Goal: Information Seeking & Learning: Learn about a topic

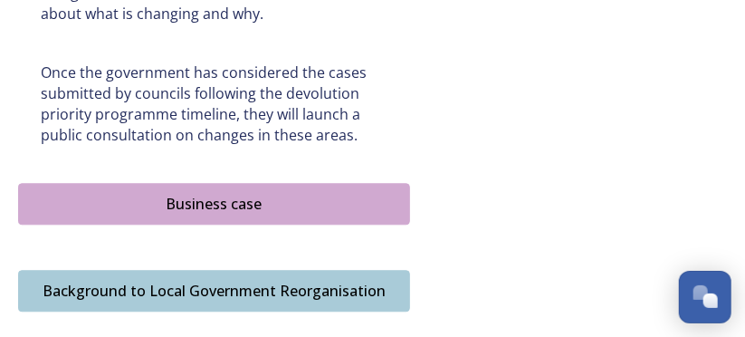
scroll to position [1230, 0]
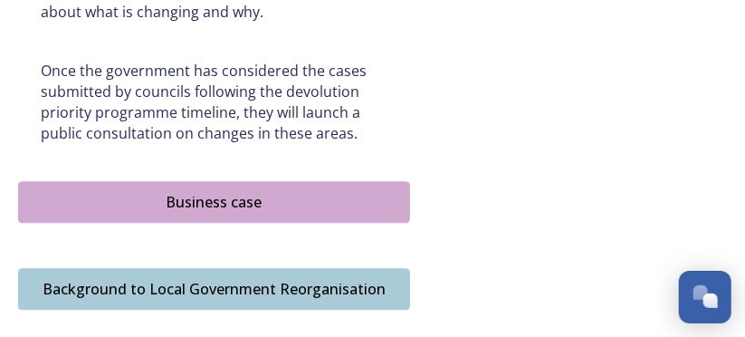
click at [244, 191] on div "Business case" at bounding box center [214, 202] width 372 height 22
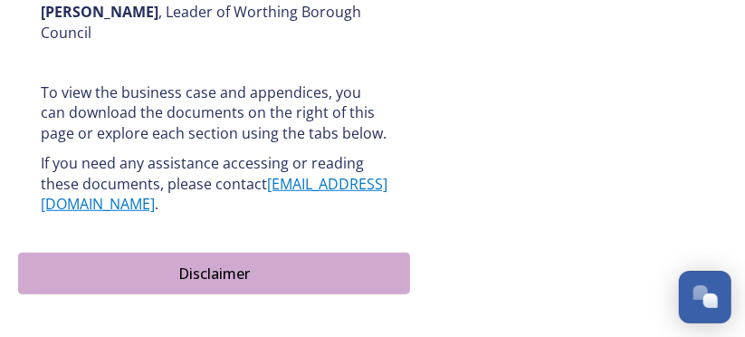
scroll to position [2388, 0]
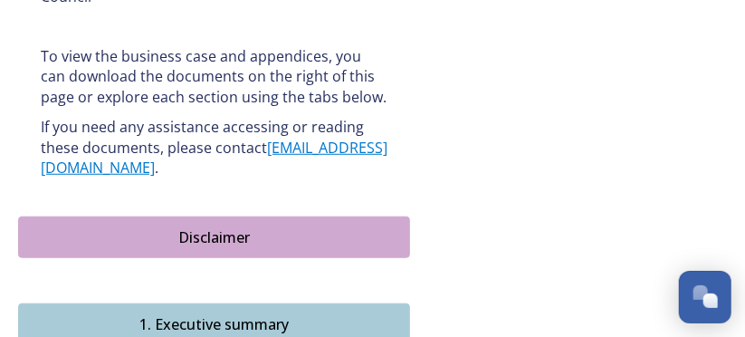
click at [242, 313] on div "1. Executive summary" at bounding box center [214, 324] width 372 height 22
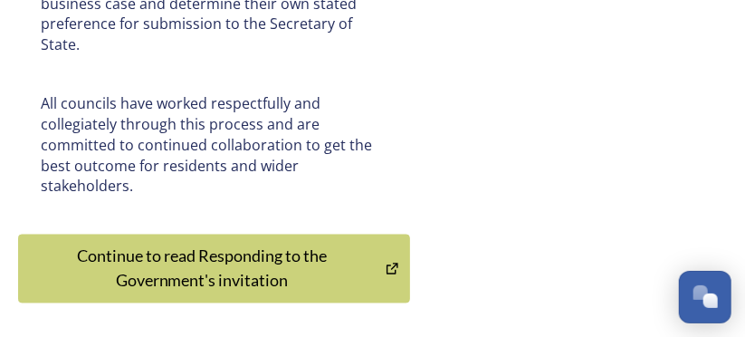
scroll to position [7093, 0]
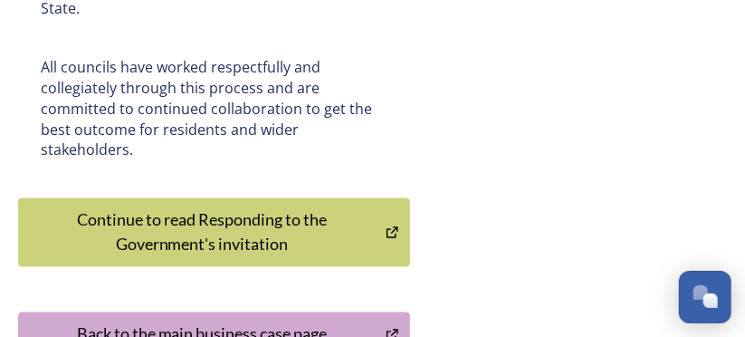
click at [245, 322] on div "Back to the main business case page" at bounding box center [202, 334] width 348 height 24
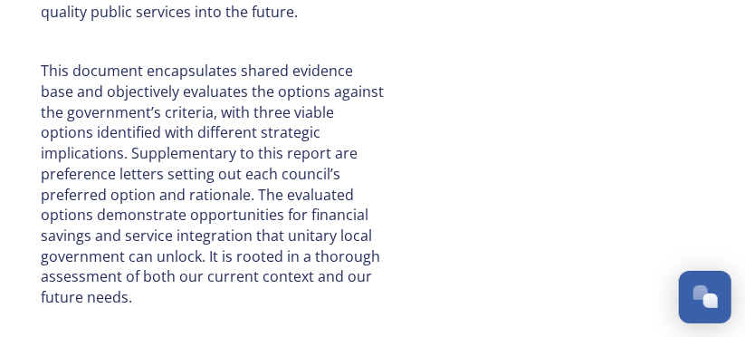
scroll to position [1158, 0]
